Goal: Task Accomplishment & Management: Manage account settings

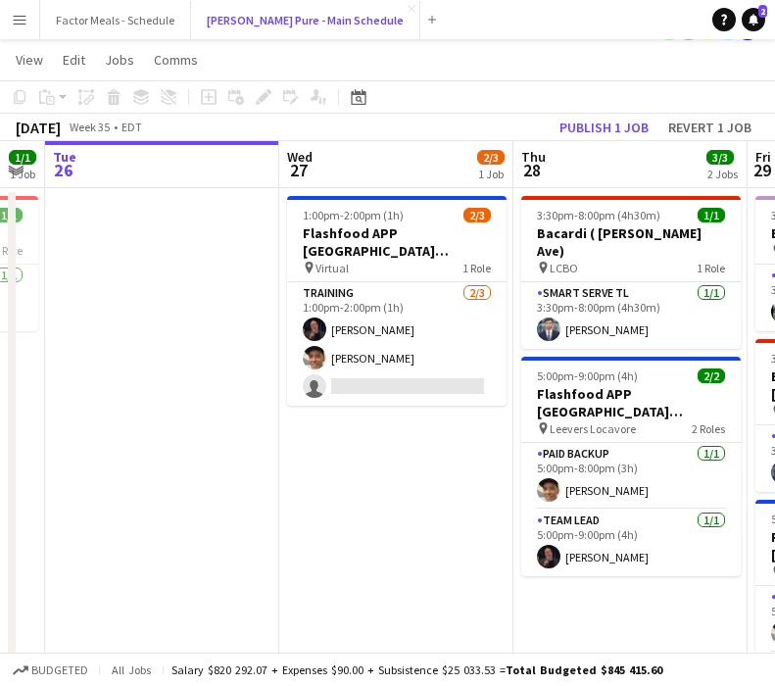
scroll to position [0, 616]
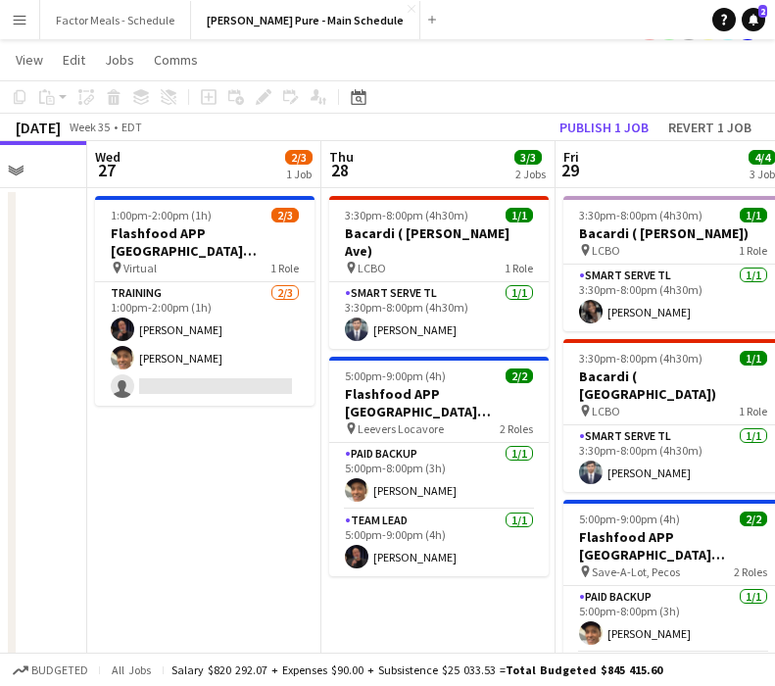
click at [9, 20] on button "Menu" at bounding box center [19, 19] width 39 height 39
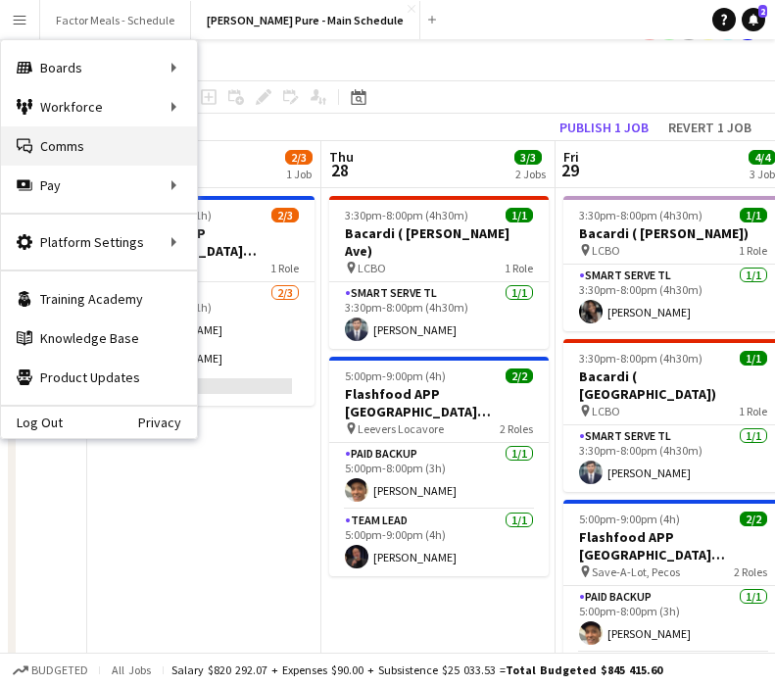
click at [59, 139] on link "Comms Comms" at bounding box center [99, 145] width 196 height 39
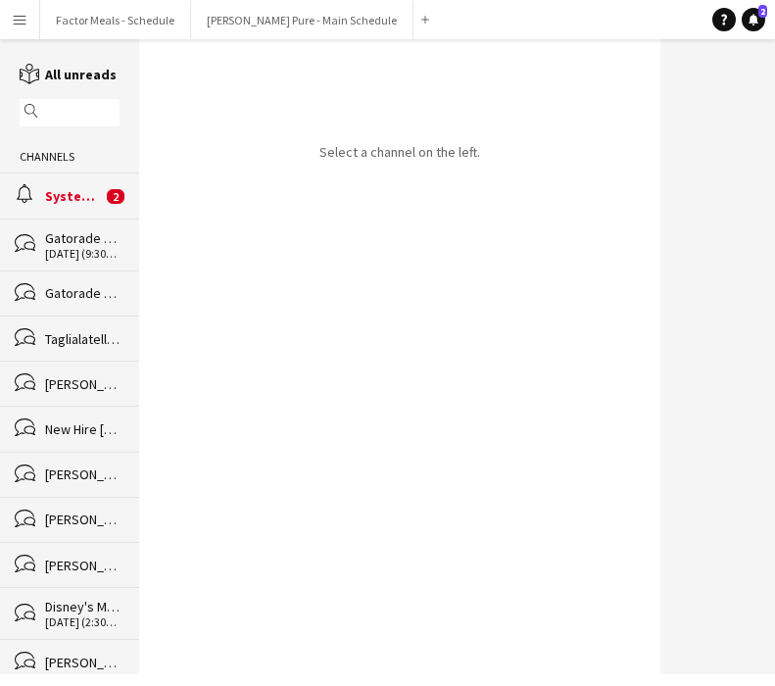
click at [18, 10] on button "Menu" at bounding box center [19, 19] width 39 height 39
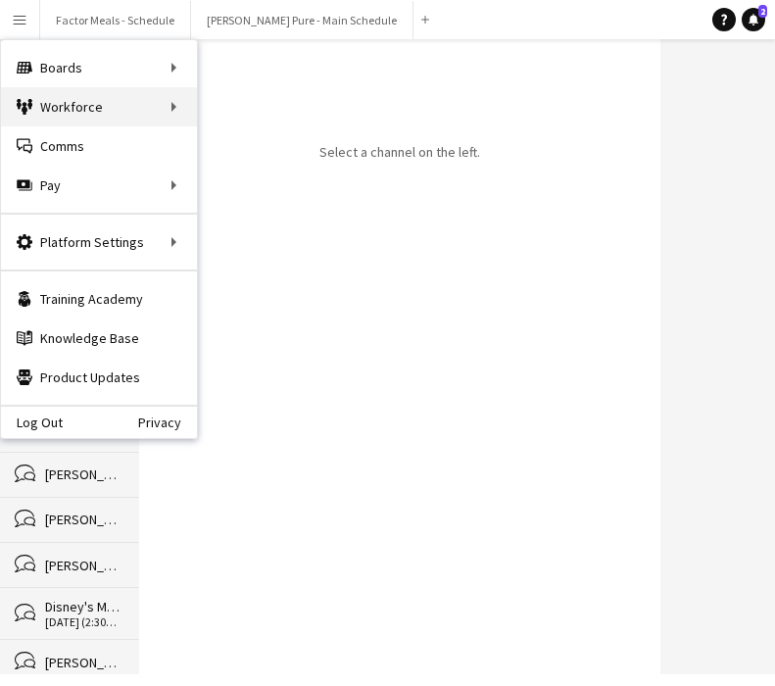
click at [57, 103] on div "Workforce Workforce" at bounding box center [99, 106] width 196 height 39
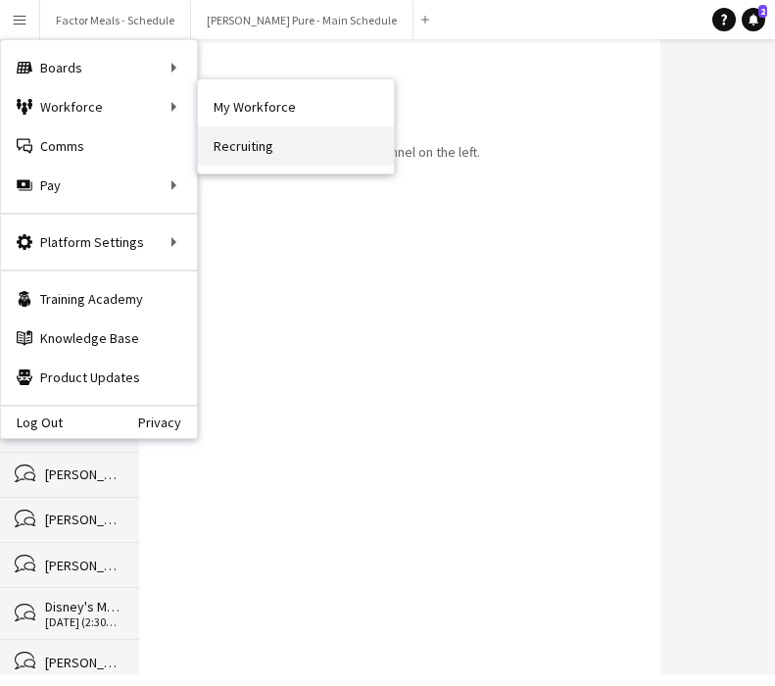
click at [273, 133] on link "Recruiting" at bounding box center [296, 145] width 196 height 39
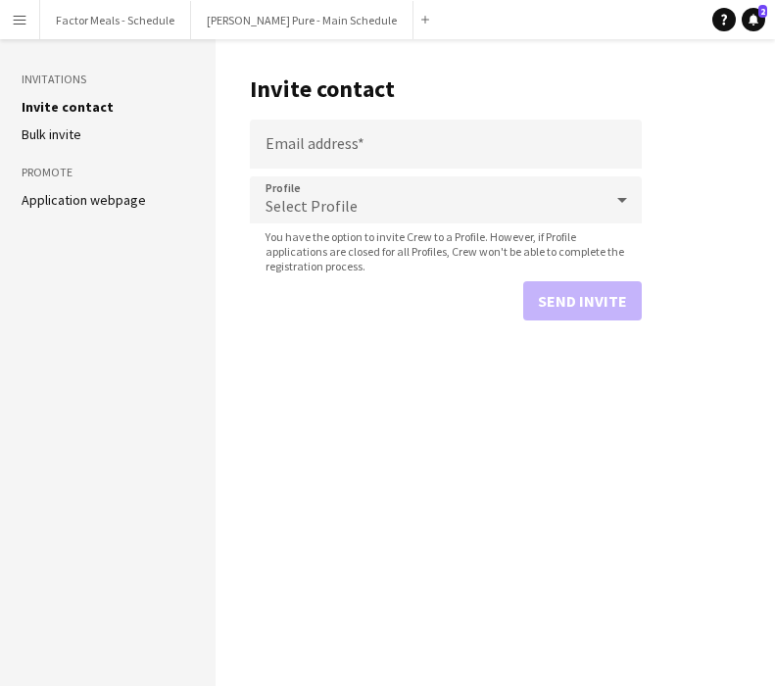
click at [27, 17] on button "Menu" at bounding box center [19, 19] width 39 height 39
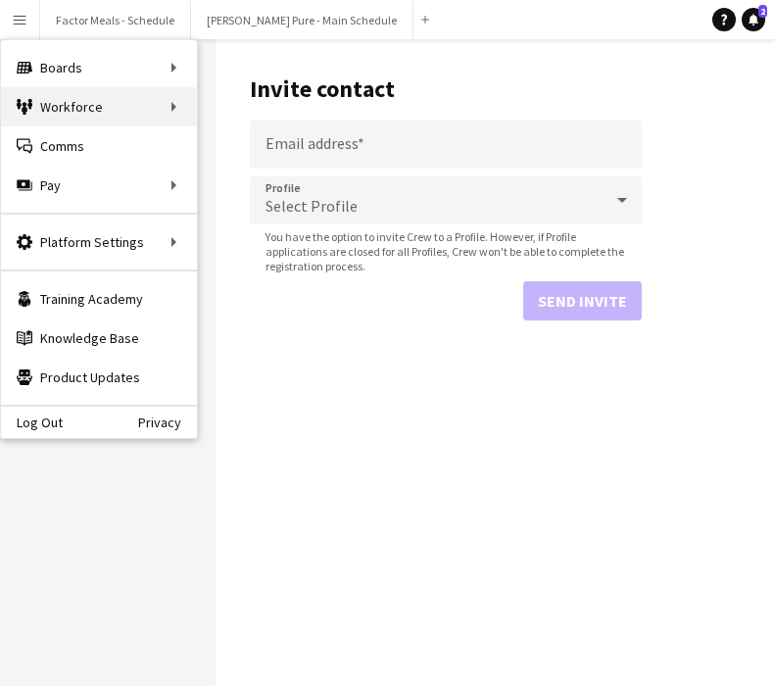
click at [106, 119] on div "Workforce Workforce" at bounding box center [99, 106] width 196 height 39
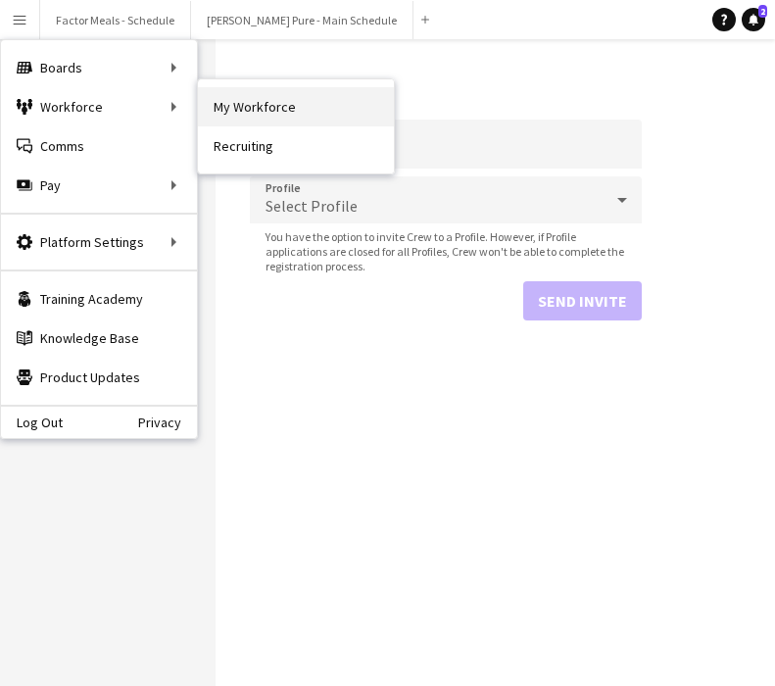
click at [267, 119] on link "My Workforce" at bounding box center [296, 106] width 196 height 39
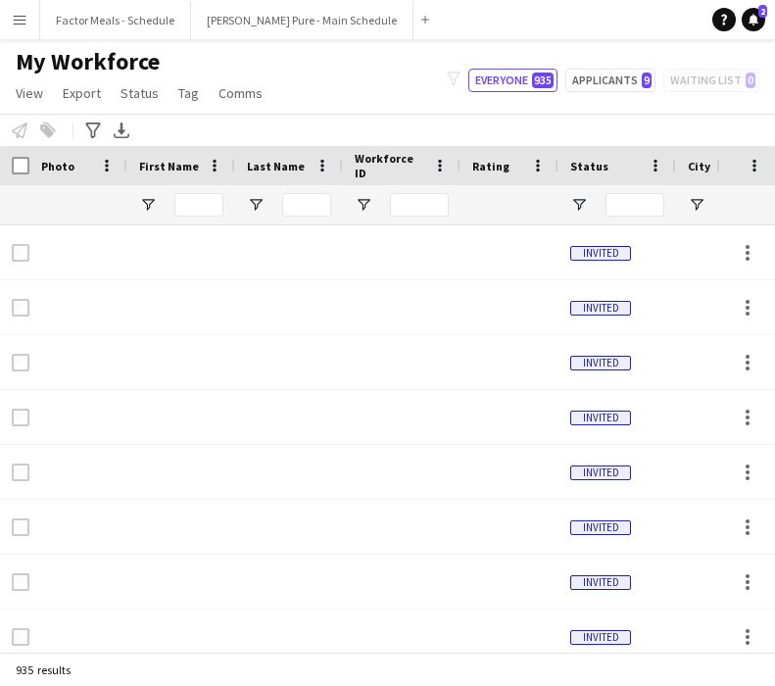
type input "**********"
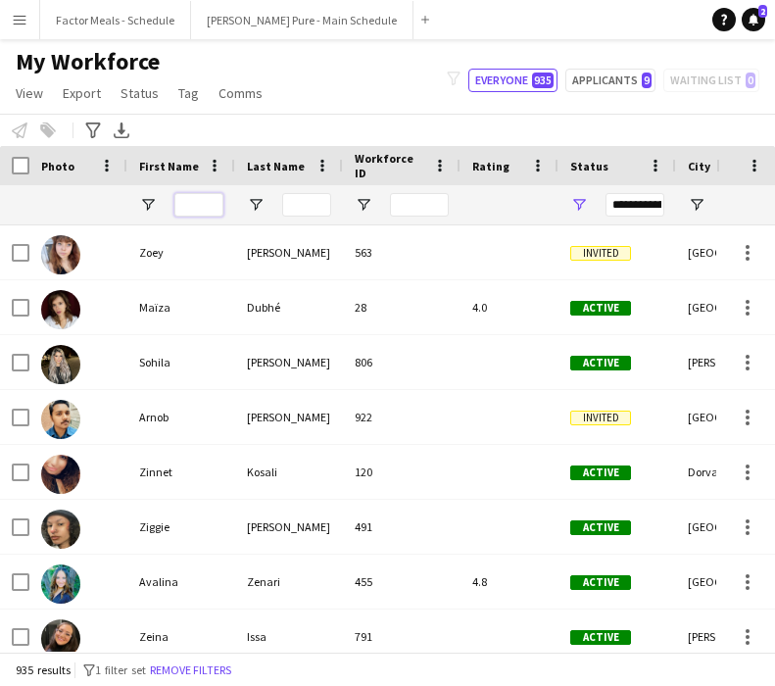
click at [210, 207] on input "First Name Filter Input" at bounding box center [198, 205] width 49 height 24
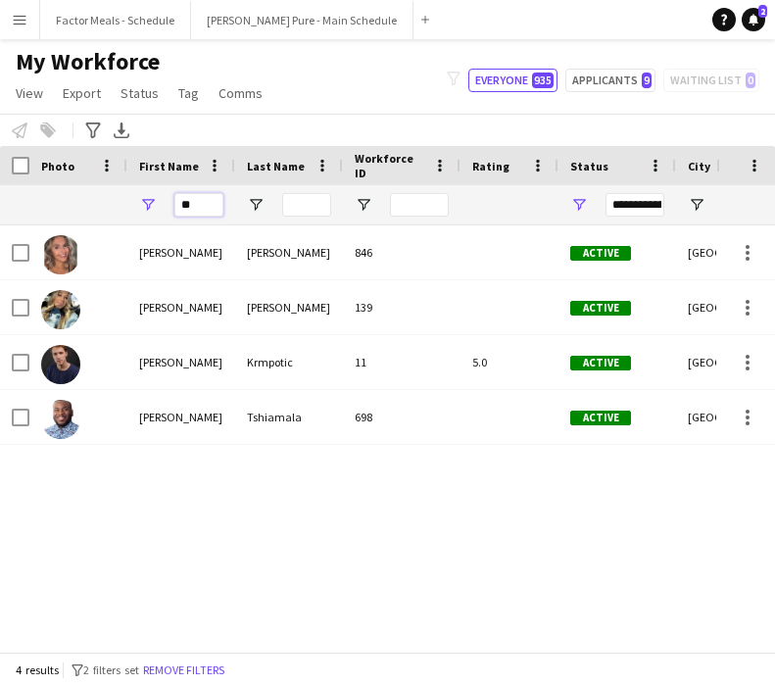
type input "*"
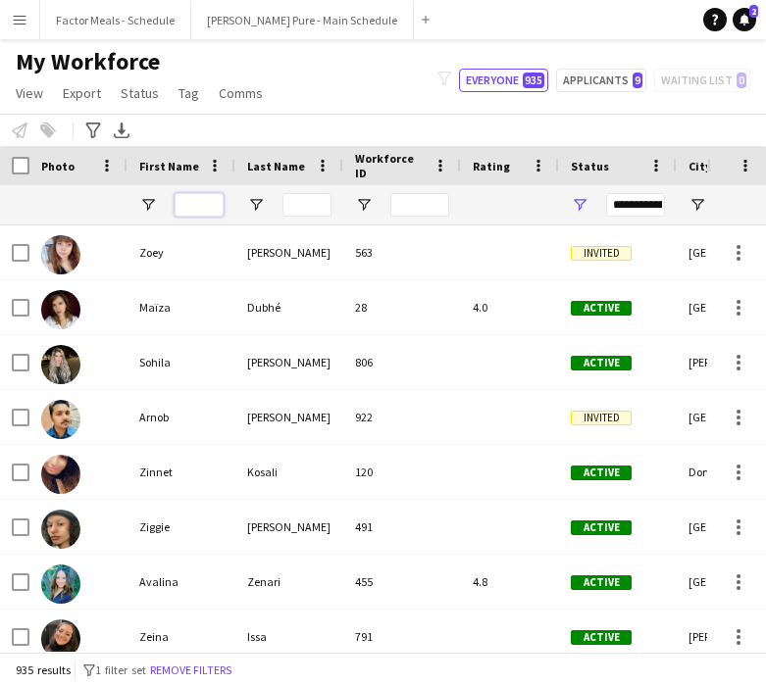
click at [206, 206] on input "First Name Filter Input" at bounding box center [198, 205] width 49 height 24
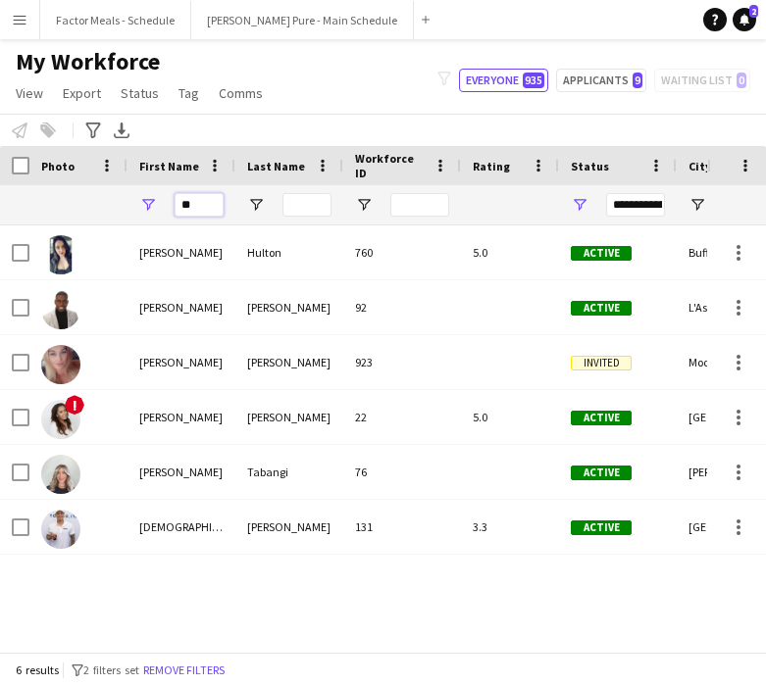
type input "*"
